Goal: Information Seeking & Learning: Learn about a topic

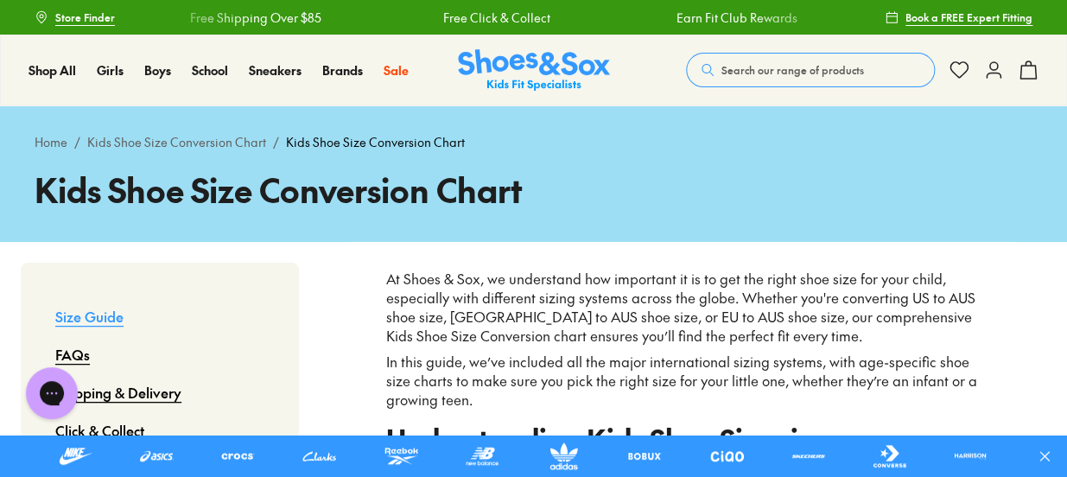
click at [529, 60] on img at bounding box center [534, 70] width 152 height 42
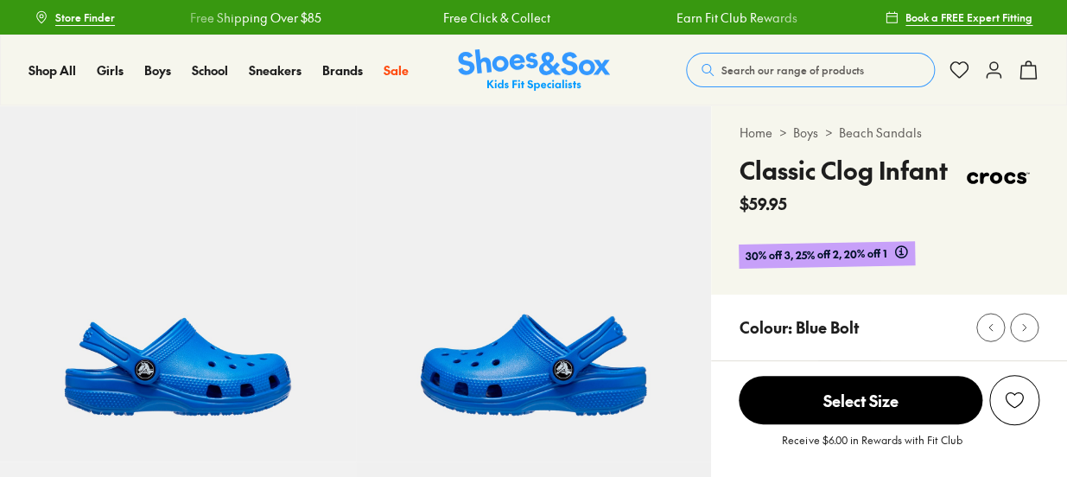
select select "*"
